Goal: Task Accomplishment & Management: Manage account settings

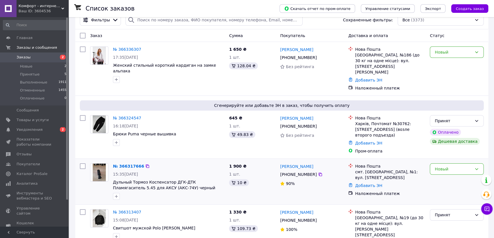
scroll to position [26, 0]
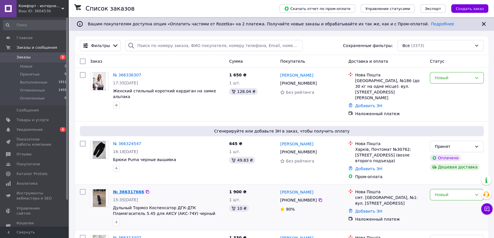
click at [137, 190] on link "№ 366317666" at bounding box center [128, 192] width 31 height 5
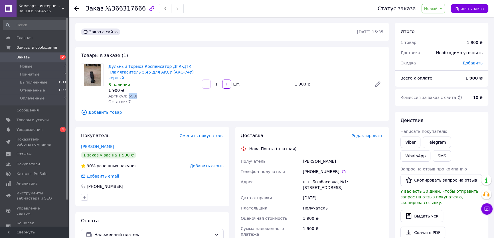
drag, startPoint x: 126, startPoint y: 91, endPoint x: 145, endPoint y: 92, distance: 19.7
click at [145, 93] on div "Артикул: 599J" at bounding box center [152, 96] width 89 height 6
copy span "599J"
click at [405, 141] on link "Viber" at bounding box center [411, 142] width 20 height 11
click at [411, 141] on link "Viber" at bounding box center [411, 142] width 20 height 11
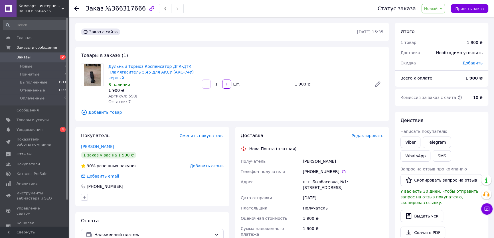
click at [80, 121] on div "Заказ с сайта 12.10.2025 • 15:35 Товары в заказе (1) Дульный Тормоз Коспенсатор…" at bounding box center [232, 216] width 320 height 386
drag, startPoint x: 107, startPoint y: 63, endPoint x: 196, endPoint y: 74, distance: 90.1
click at [196, 74] on div "Дульный Тормоз Коспенсатор ДГК-ДТК Пламягаситель 5.45 для АКСУ (АКС-74У) черный…" at bounding box center [152, 83] width 93 height 43
copy link "Дульный Тормоз Коспенсатор ДГК-ДТК Пламягаситель 5.45 для АКСУ (АКС-74У) черный"
click at [43, 120] on span "Товары и услуги" at bounding box center [33, 120] width 32 height 5
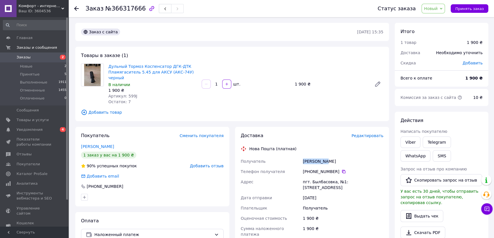
drag, startPoint x: 328, startPoint y: 156, endPoint x: 300, endPoint y: 156, distance: 27.7
click at [300, 156] on div "Получатель Дунас Юрій Телефон получателя +380 97 155 08 41   Адрес пгт. Былбасо…" at bounding box center [312, 213] width 145 height 115
copy div "Получатель Дунас Юрій"
click at [342, 170] on icon at bounding box center [343, 171] width 3 height 3
drag, startPoint x: 332, startPoint y: 177, endPoint x: 310, endPoint y: 179, distance: 21.8
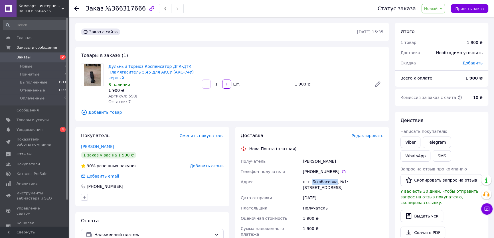
click at [310, 179] on div "пгт. Былбасовка, №1: ул. Центральная, 75в" at bounding box center [343, 185] width 83 height 16
copy div "Былбасовка"
click at [77, 7] on icon at bounding box center [76, 8] width 5 height 5
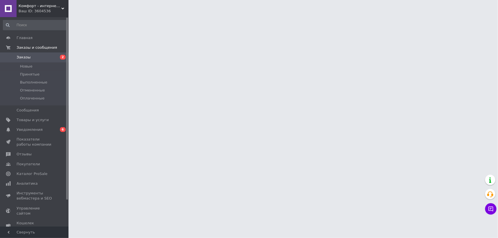
click at [44, 130] on span "Уведомления" at bounding box center [35, 129] width 36 height 5
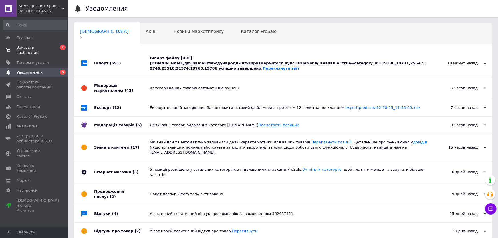
click at [45, 47] on span "Заказы и сообщения" at bounding box center [35, 50] width 36 height 10
